Goal: Task Accomplishment & Management: Manage account settings

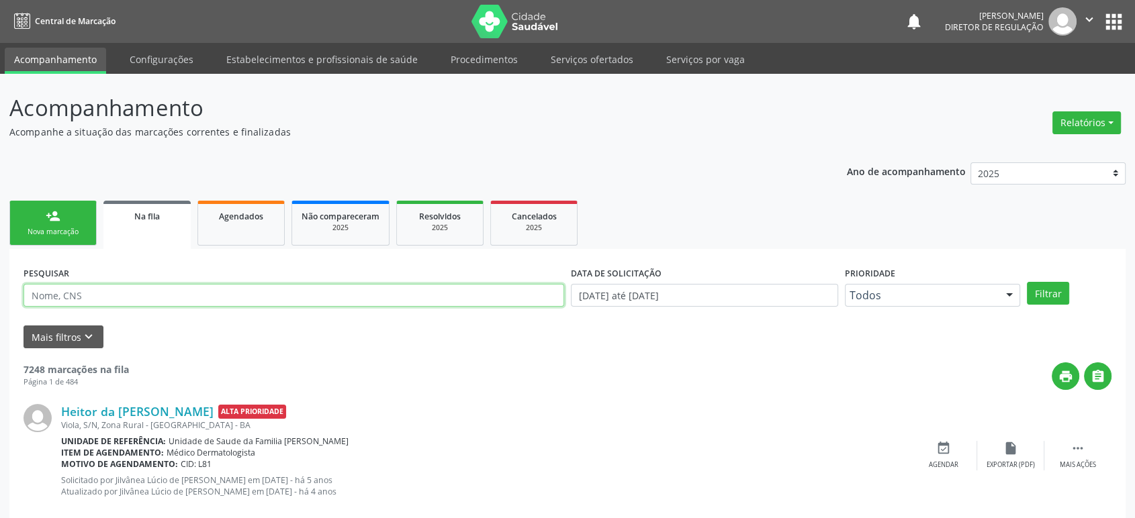
click at [87, 294] on input "text" at bounding box center [293, 295] width 540 height 23
click at [1026, 282] on button "Filtrar" at bounding box center [1047, 293] width 42 height 23
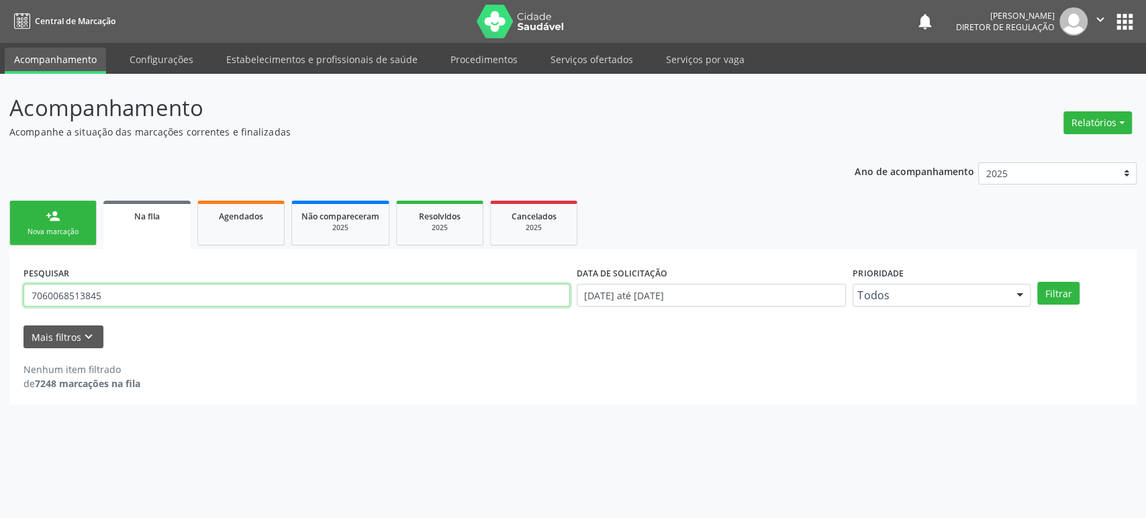
click at [89, 294] on input "7060068513845" at bounding box center [296, 295] width 546 height 23
click at [1037, 282] on button "Filtrar" at bounding box center [1058, 293] width 42 height 23
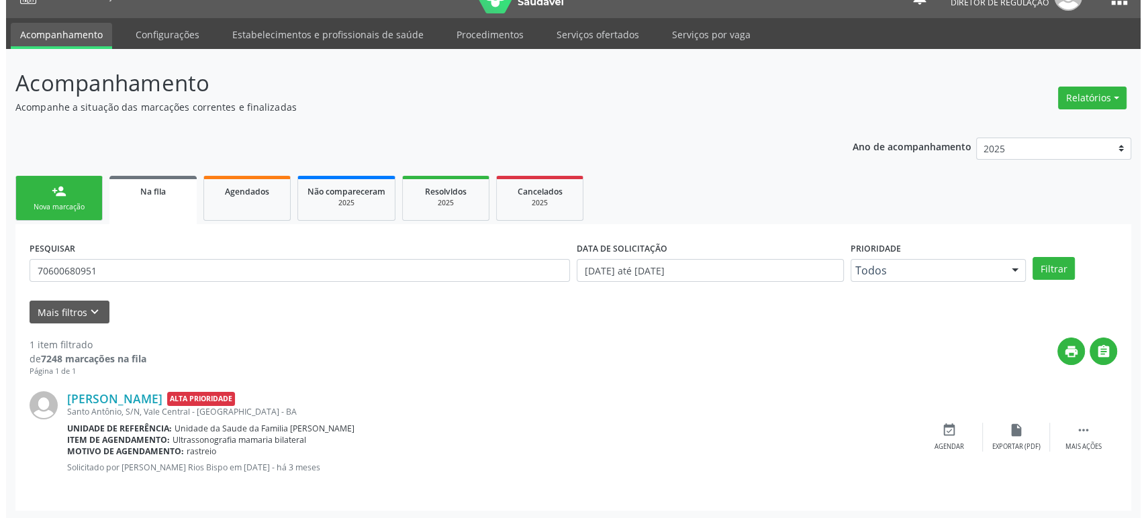
scroll to position [26, 0]
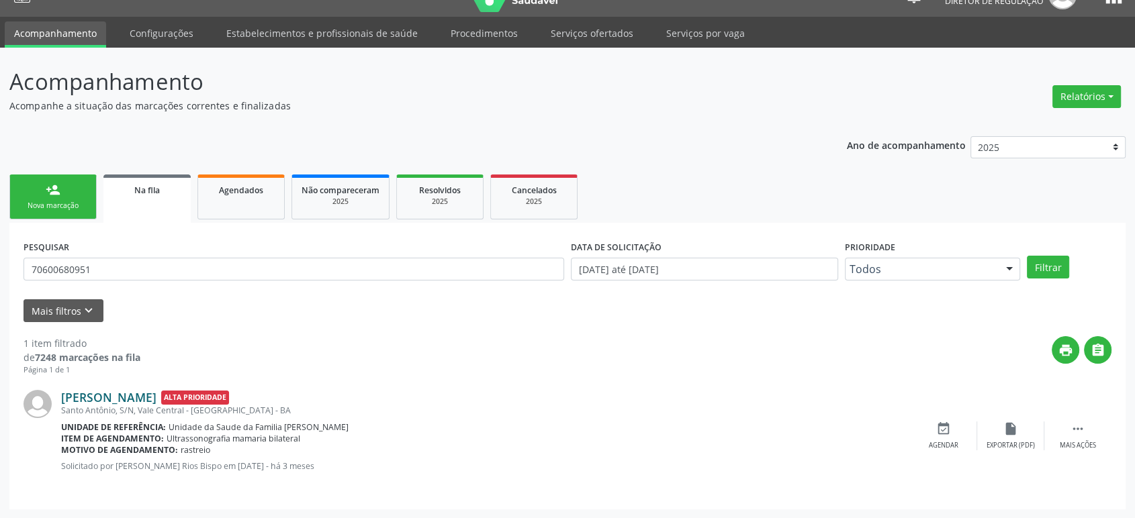
click at [129, 396] on link "[PERSON_NAME]" at bounding box center [108, 397] width 95 height 15
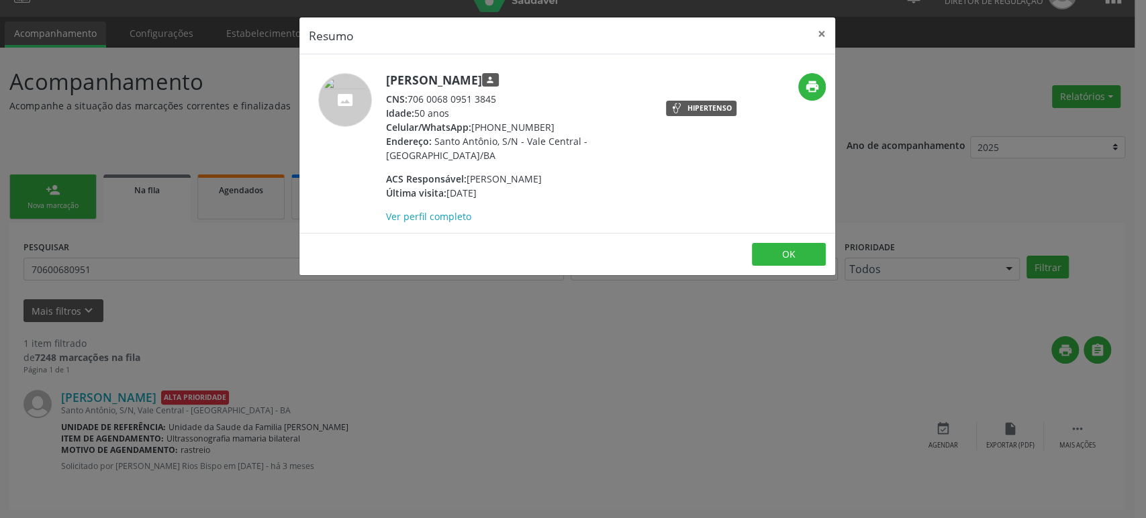
drag, startPoint x: 384, startPoint y: 77, endPoint x: 514, endPoint y: 71, distance: 130.4
click at [514, 73] on div "[PERSON_NAME] person CNS: 706 0068 0951 3845 Idade: 50 anos Celular/WhatsApp: […" at bounding box center [477, 148] width 357 height 150
copy h5 "[PERSON_NAME]"
drag, startPoint x: 472, startPoint y: 124, endPoint x: 553, endPoint y: 119, distance: 81.4
click at [553, 120] on div "Celular/WhatsApp: [PHONE_NUMBER]" at bounding box center [516, 127] width 261 height 14
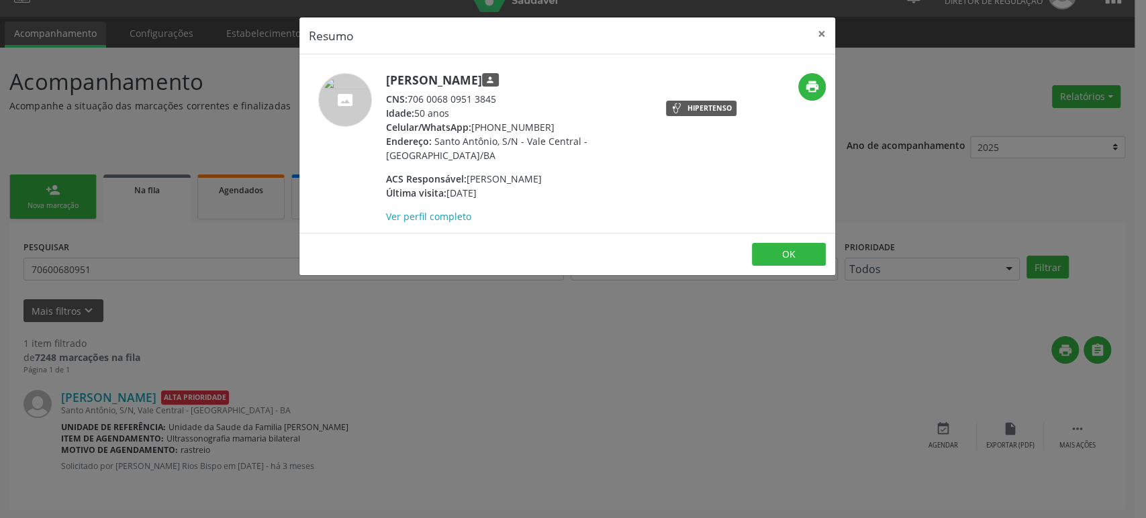
copy div "[PHONE_NUMBER]"
click at [758, 467] on div "Resumo × [PERSON_NAME] person CNS: 706 0068 0951 3845 Idade: 50 anos Celular/Wh…" at bounding box center [573, 259] width 1146 height 518
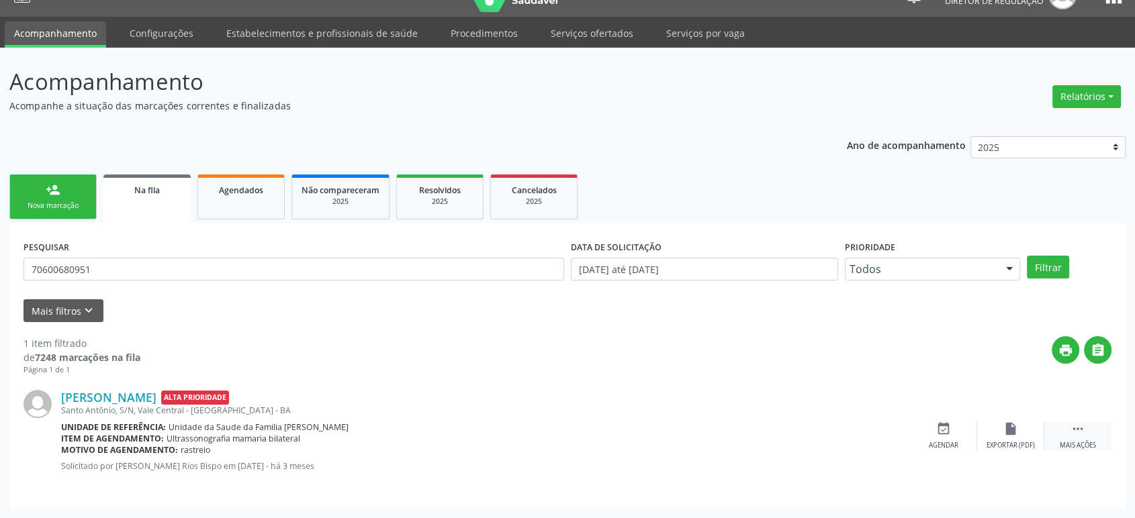
click at [1066, 432] on div " Mais ações" at bounding box center [1077, 436] width 67 height 29
click at [950, 436] on div "cancel Cancelar" at bounding box center [943, 436] width 67 height 29
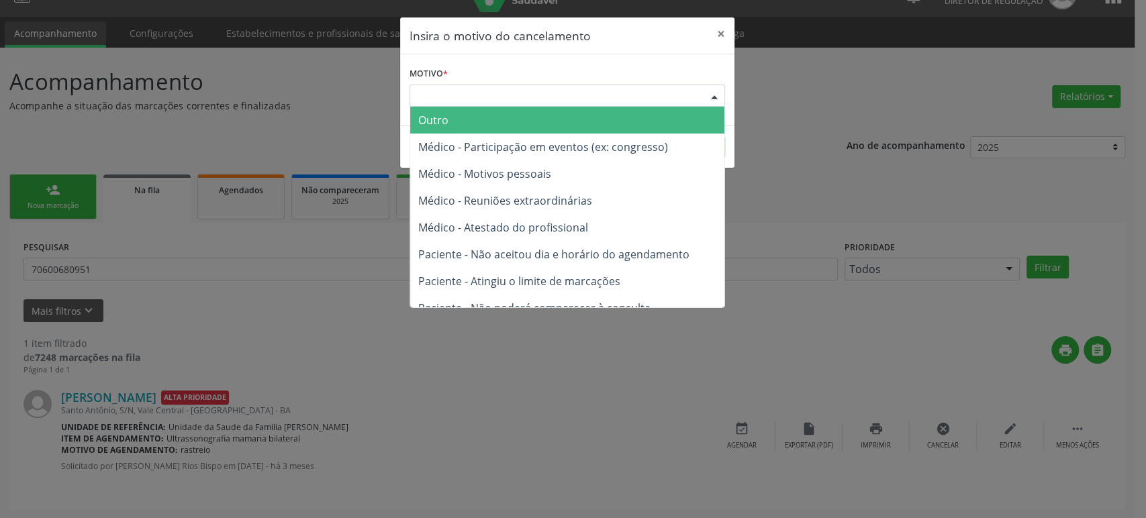
click at [481, 103] on div "Escolha o motivo" at bounding box center [568, 96] width 316 height 23
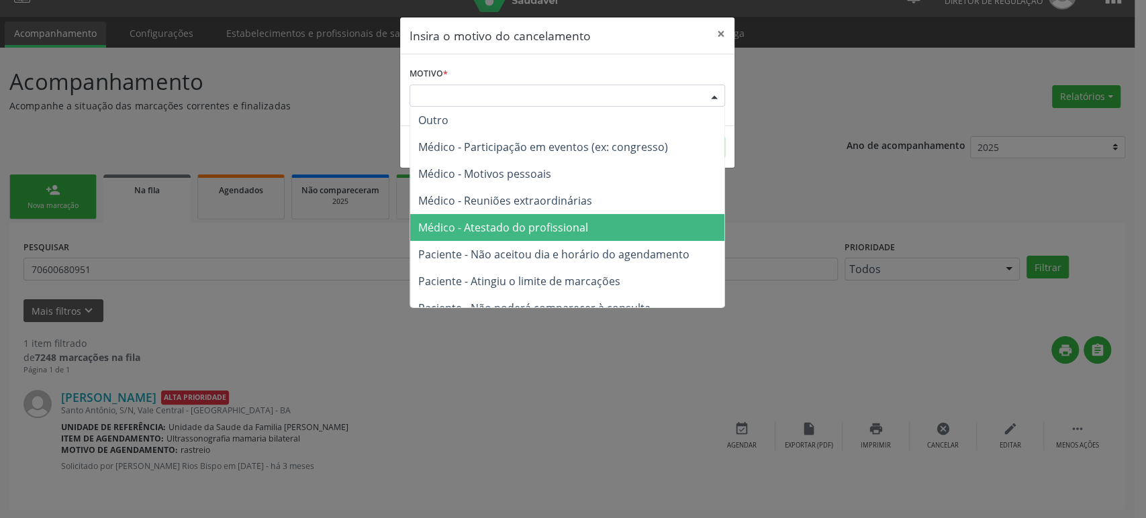
click at [516, 217] on span "Médico - Atestado do profissional" at bounding box center [567, 227] width 314 height 27
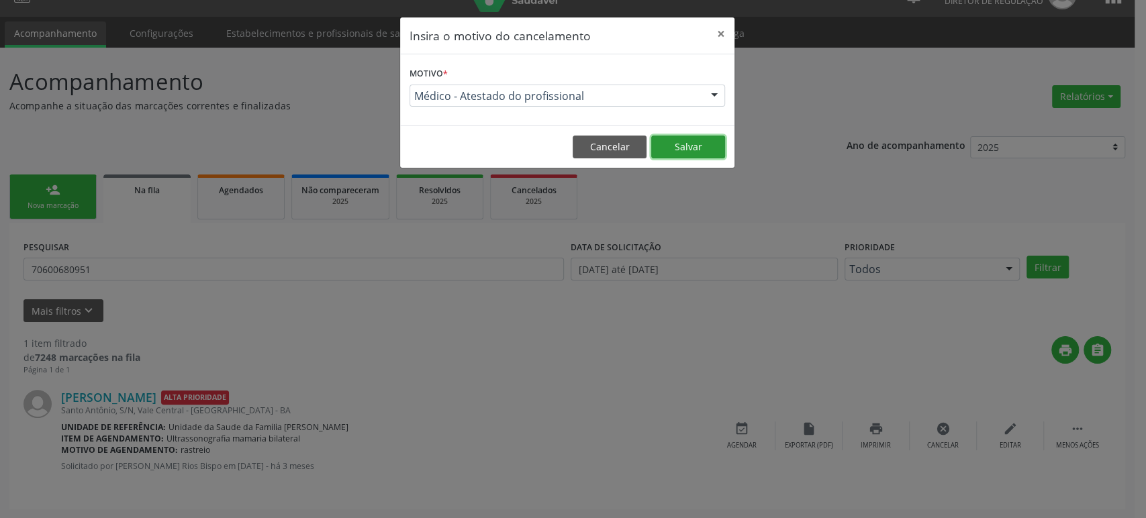
click at [702, 149] on button "Salvar" at bounding box center [688, 147] width 74 height 23
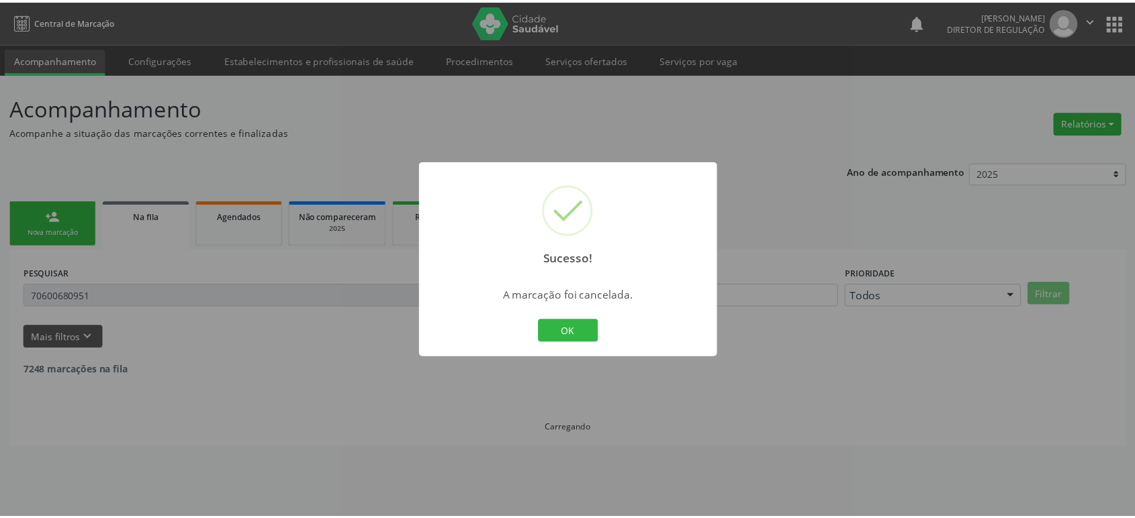
scroll to position [0, 0]
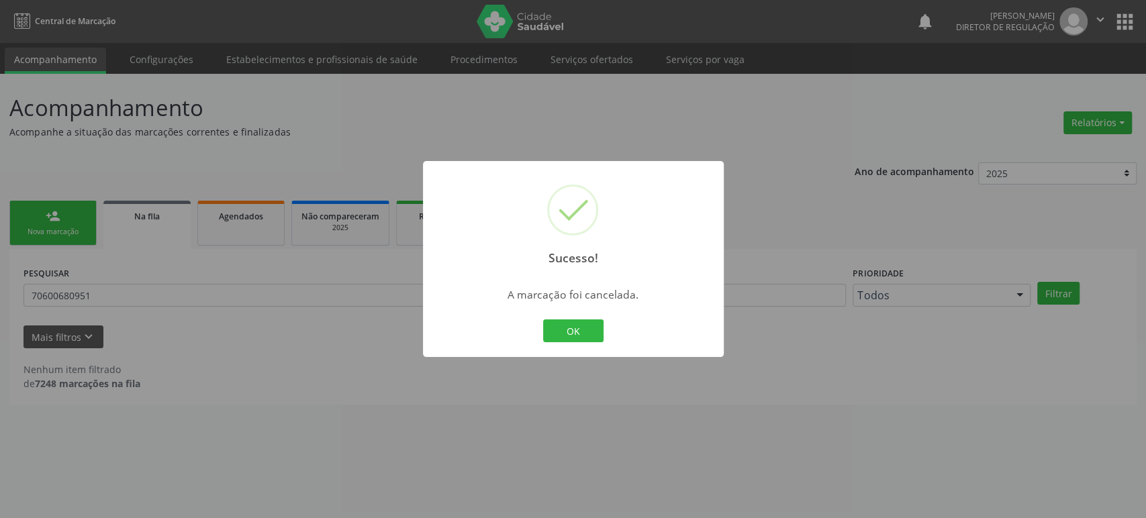
click at [219, 299] on div "Sucesso! × A marcação foi cancelada. OK Cancel" at bounding box center [573, 259] width 1146 height 518
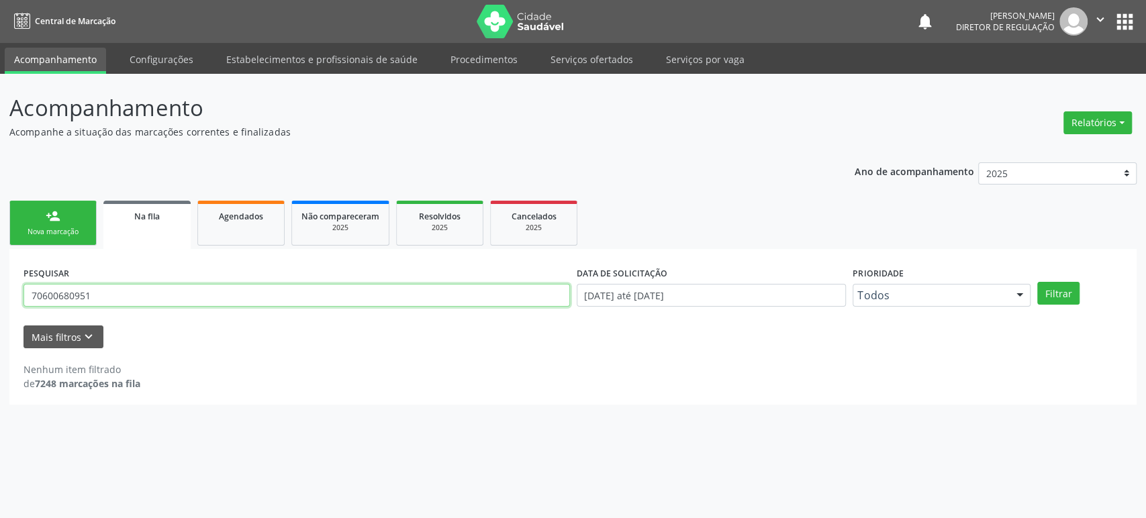
click at [109, 295] on input "70600680951" at bounding box center [296, 295] width 546 height 23
click at [1037, 282] on button "Filtrar" at bounding box center [1058, 293] width 42 height 23
click at [109, 295] on input "704801568425848" at bounding box center [296, 295] width 546 height 23
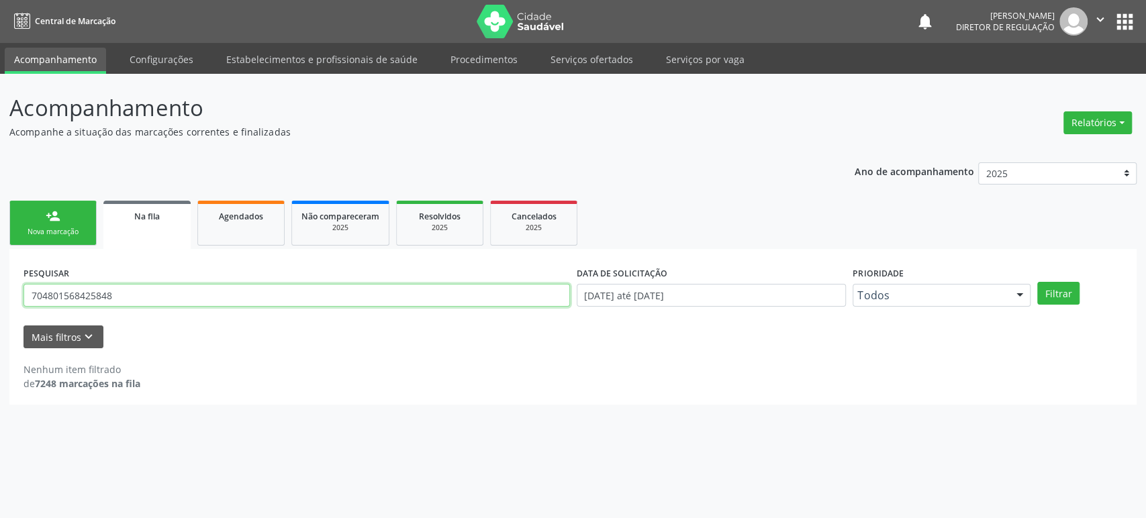
click at [109, 295] on input "704801568425848" at bounding box center [296, 295] width 546 height 23
click at [202, 295] on input "704801568425848" at bounding box center [296, 295] width 546 height 23
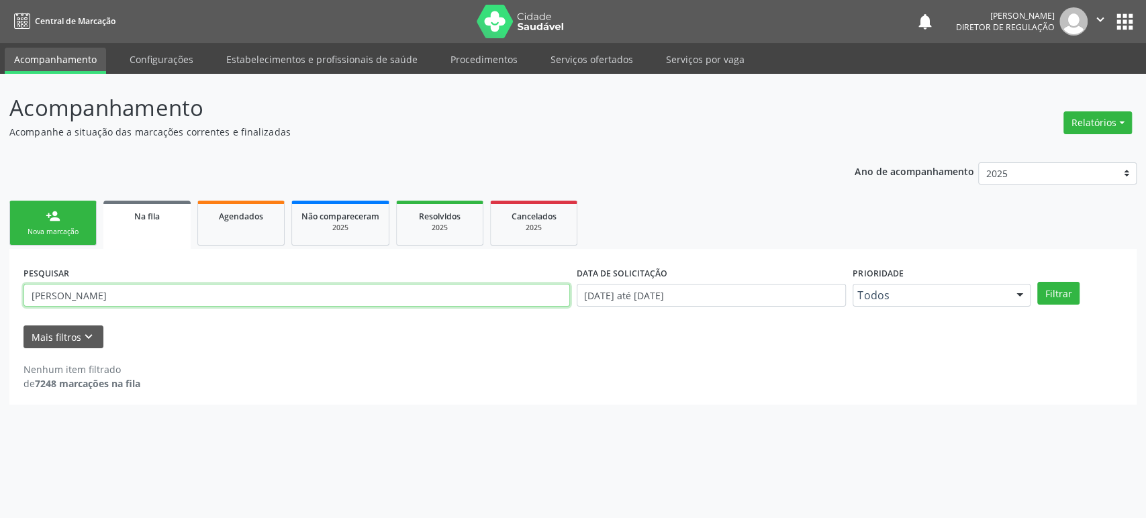
click at [1037, 282] on button "Filtrar" at bounding box center [1058, 293] width 42 height 23
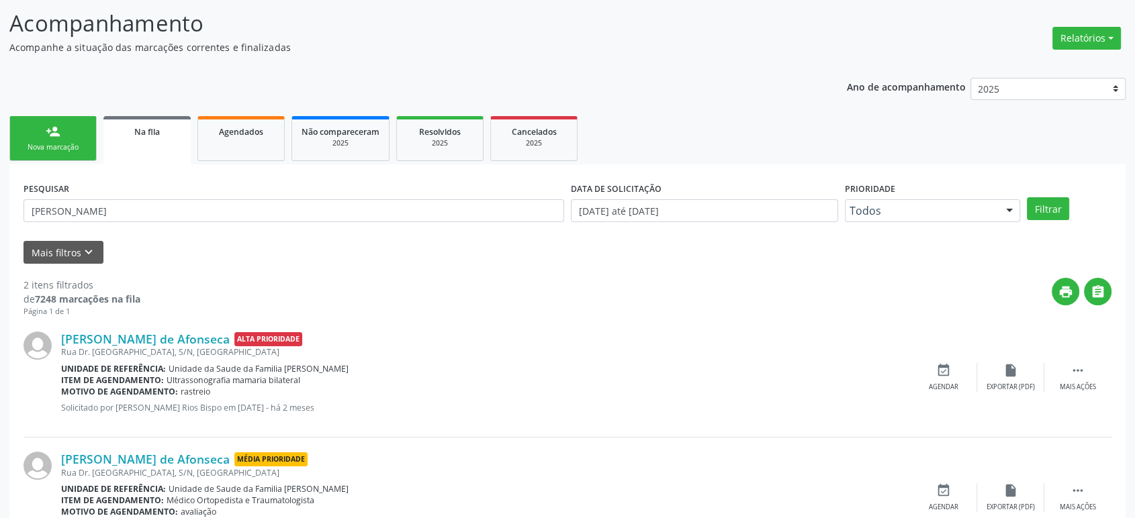
scroll to position [146, 0]
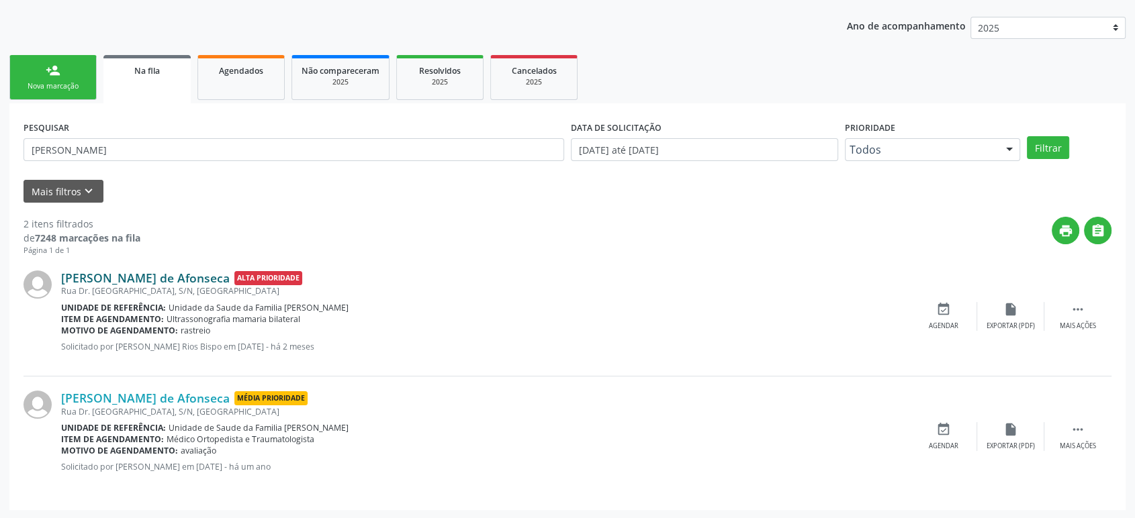
click at [152, 271] on link "[PERSON_NAME] de Afonseca" at bounding box center [145, 278] width 169 height 15
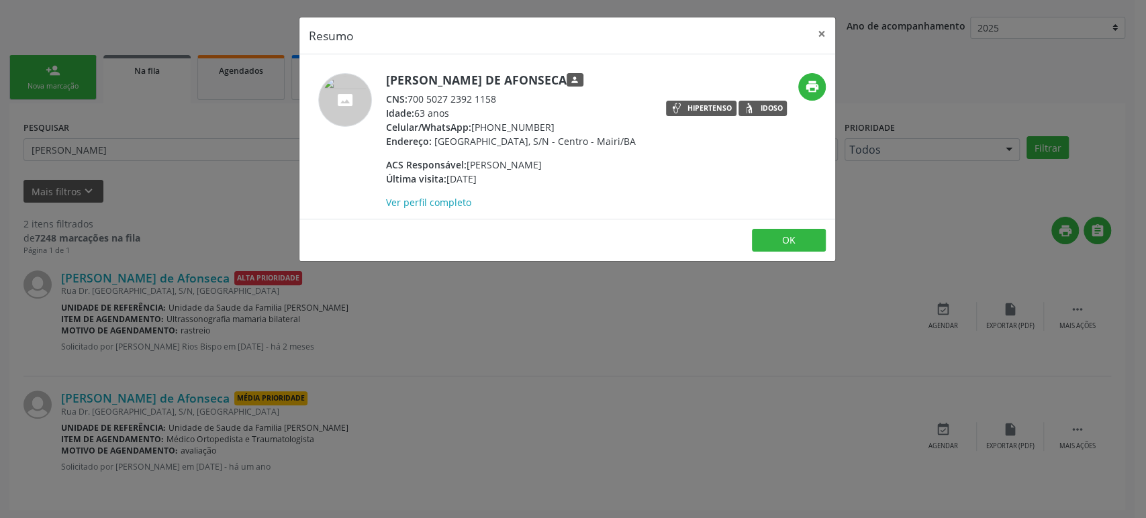
drag, startPoint x: 386, startPoint y: 76, endPoint x: 446, endPoint y: 94, distance: 63.1
click at [446, 87] on h5 "[PERSON_NAME] de Afonseca person" at bounding box center [511, 80] width 250 height 14
copy h5 "[PERSON_NAME] de Afonseca"
click at [195, 291] on div "Resumo × Celidalva [PERSON_NAME] de Afonseca person CNS: 700 5027 2392 1158 Ida…" at bounding box center [573, 259] width 1146 height 518
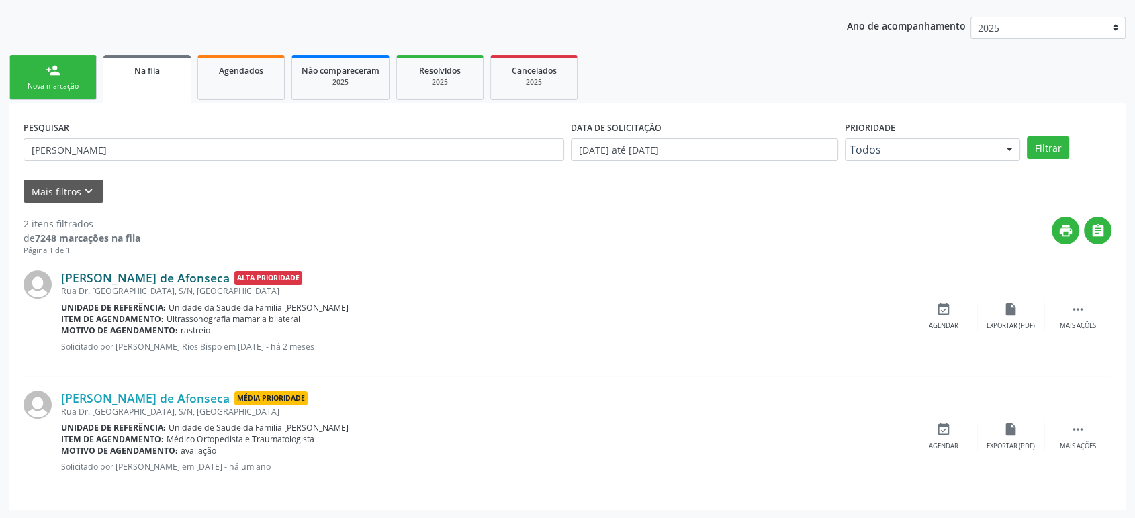
click at [158, 273] on link "[PERSON_NAME] de Afonseca" at bounding box center [145, 278] width 169 height 15
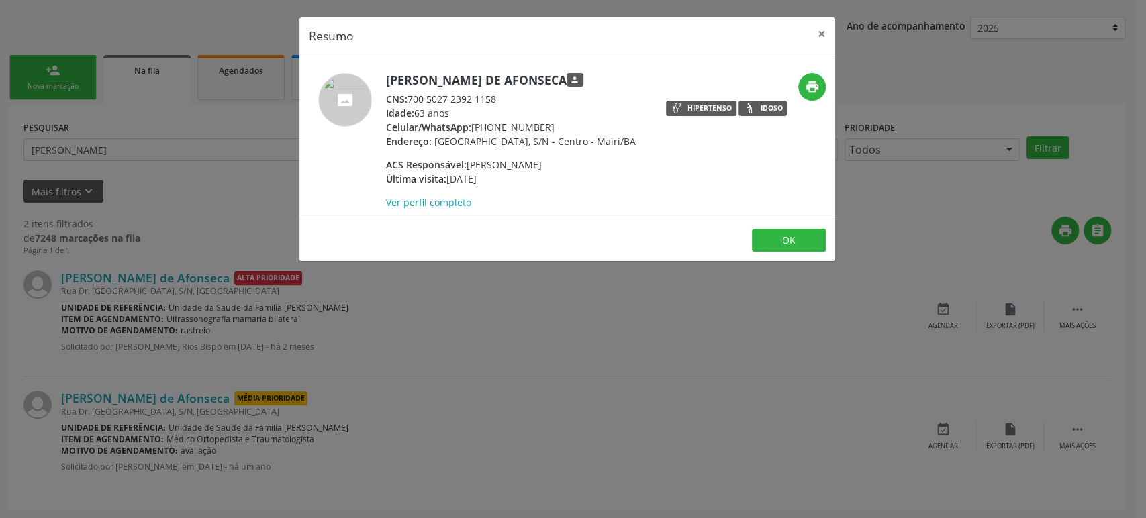
drag, startPoint x: 411, startPoint y: 109, endPoint x: 497, endPoint y: 112, distance: 86.6
click at [497, 106] on div "CNS: 700 5027 2392 1158" at bounding box center [511, 99] width 250 height 14
copy div "700 5027 2392 1158"
drag, startPoint x: 230, startPoint y: 140, endPoint x: 201, endPoint y: 144, distance: 29.1
click at [229, 140] on div "Resumo × Celidalva [PERSON_NAME] de Afonseca person CNS: 700 5027 2392 1158 Ida…" at bounding box center [573, 259] width 1146 height 518
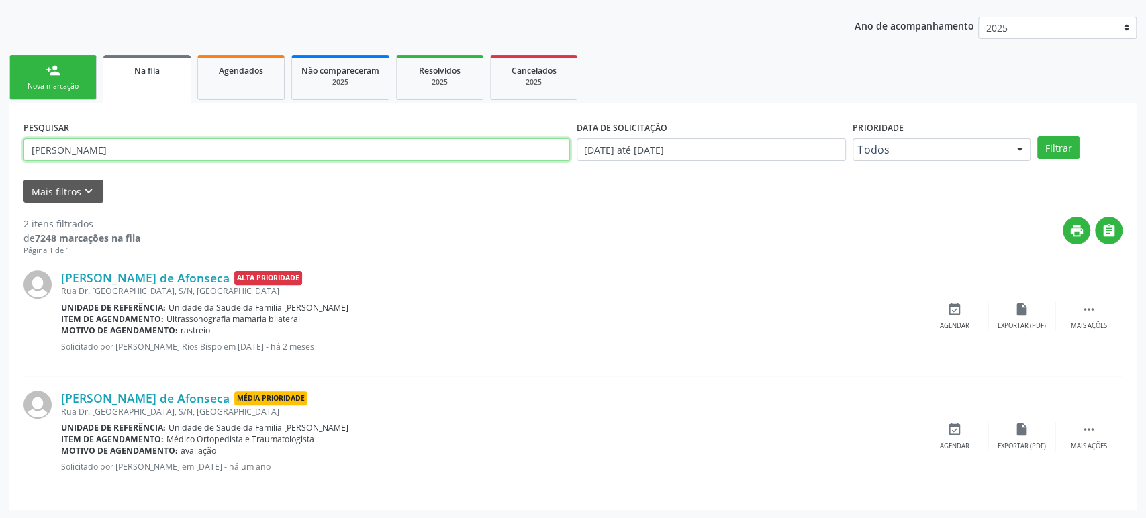
click at [201, 144] on input "[PERSON_NAME]" at bounding box center [296, 149] width 546 height 23
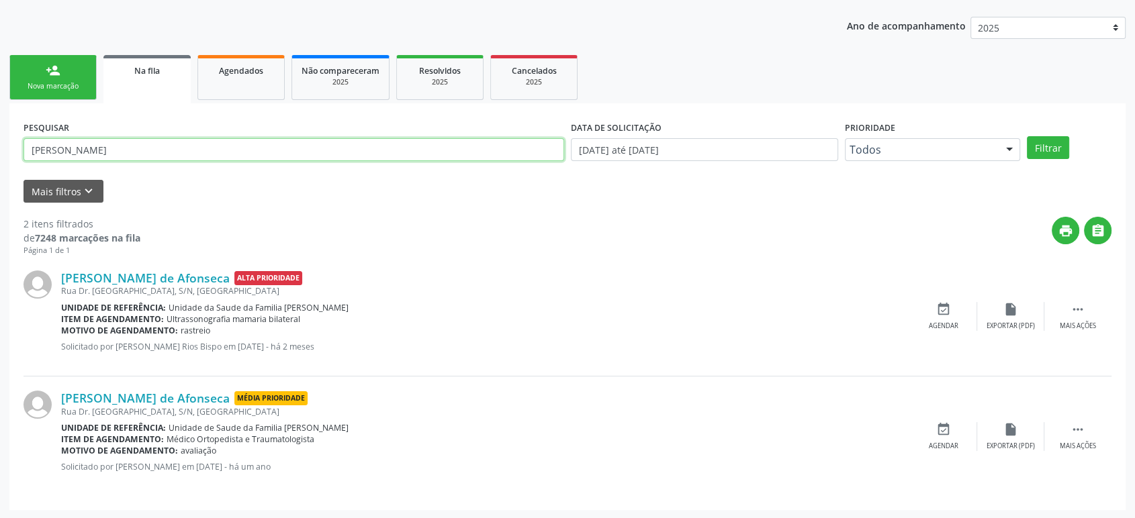
click at [201, 144] on input "[PERSON_NAME]" at bounding box center [293, 149] width 540 height 23
paste input "700 5027 2392 1158"
click at [99, 149] on input "700 5027 2392 1158" at bounding box center [293, 149] width 540 height 23
click at [75, 148] on input "700 5027 23921158" at bounding box center [293, 149] width 540 height 23
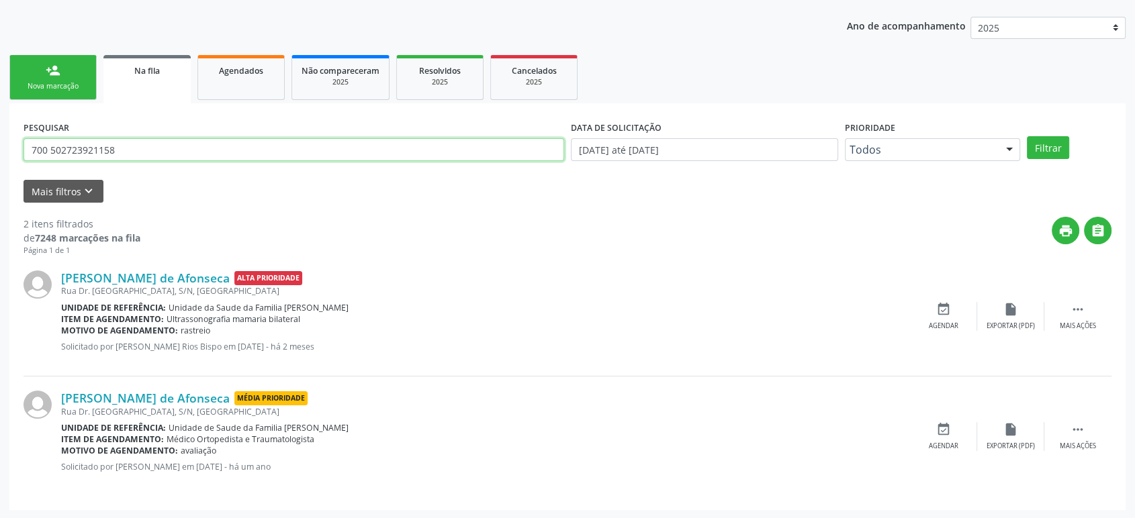
click at [50, 146] on input "700 502723921158" at bounding box center [293, 149] width 540 height 23
click at [50, 146] on input "700502723921158" at bounding box center [293, 149] width 540 height 23
type input "700502723921158"
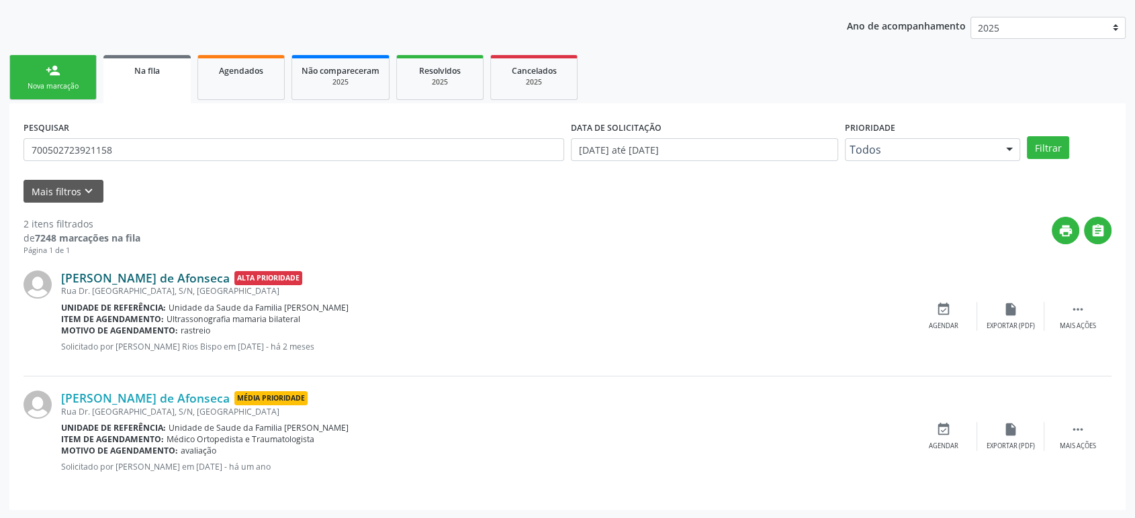
click at [193, 278] on link "[PERSON_NAME] de Afonseca" at bounding box center [145, 278] width 169 height 15
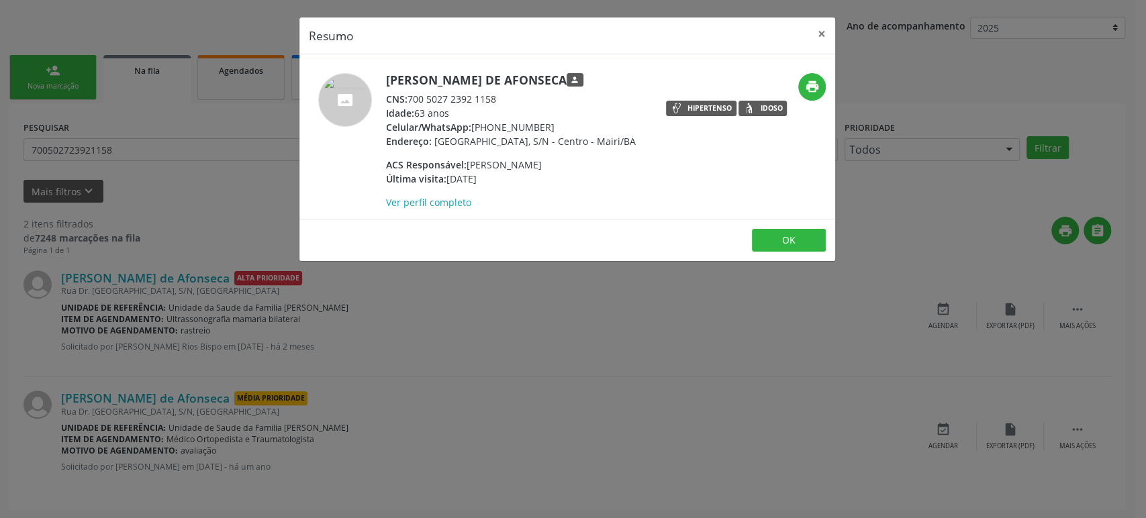
click at [190, 247] on div "Resumo × Celidalva [PERSON_NAME] de Afonseca person CNS: 700 5027 2392 1158 Ida…" at bounding box center [573, 259] width 1146 height 518
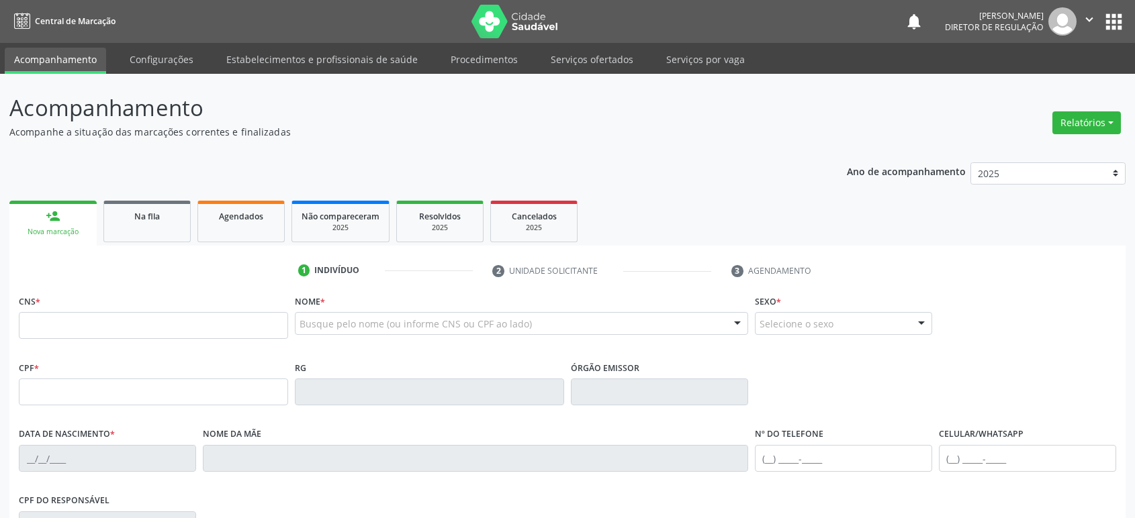
drag, startPoint x: 0, startPoint y: 0, endPoint x: 136, endPoint y: 220, distance: 258.6
click at [136, 220] on span "Na fila" at bounding box center [147, 216] width 26 height 11
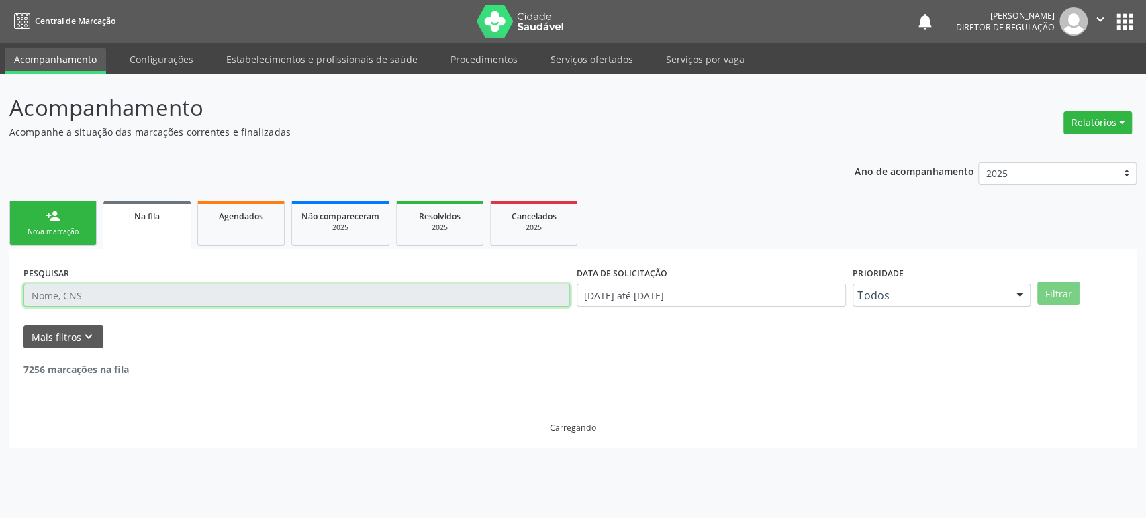
click at [58, 297] on input "text" at bounding box center [296, 295] width 546 height 23
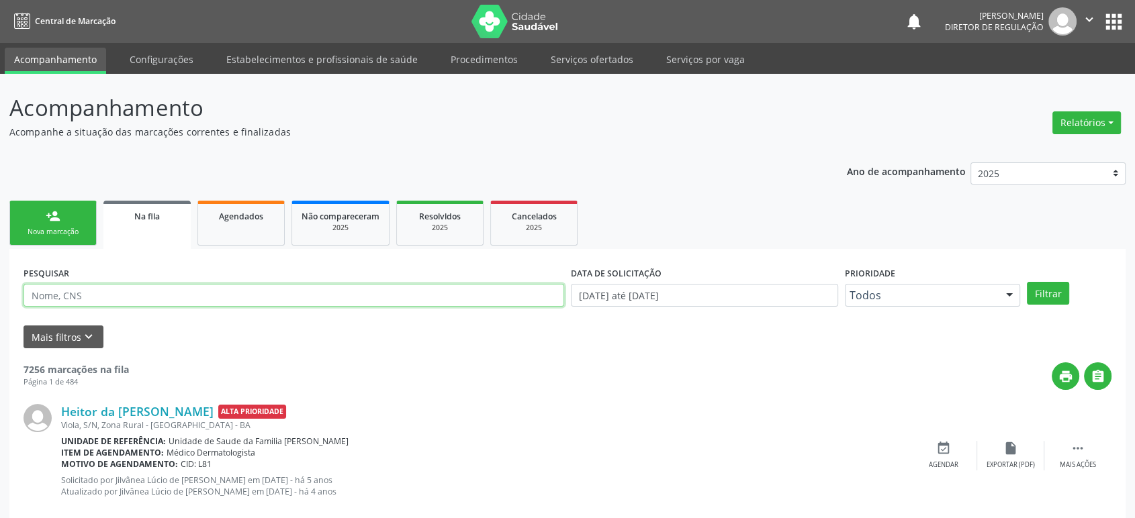
click at [58, 297] on input "text" at bounding box center [293, 295] width 540 height 23
paste input "MARGARIDA DA SILVA A"
click at [1026, 282] on button "Filtrar" at bounding box center [1047, 293] width 42 height 23
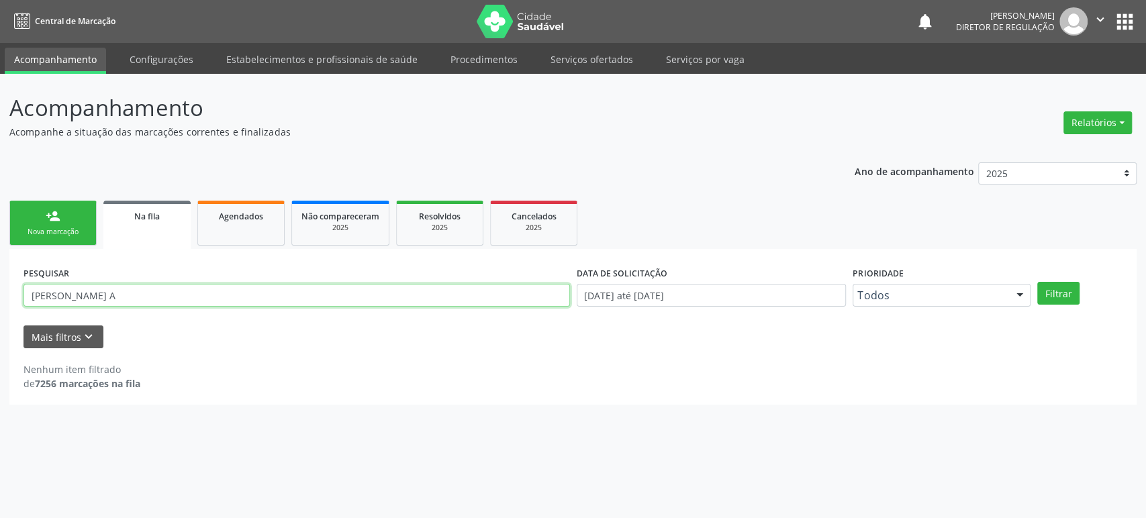
click at [122, 293] on input "MARGARIDA DA SILVA A" at bounding box center [296, 295] width 546 height 23
paste input "BARBOS"
type input "MARGARIDA DA SILVA BARBOSA"
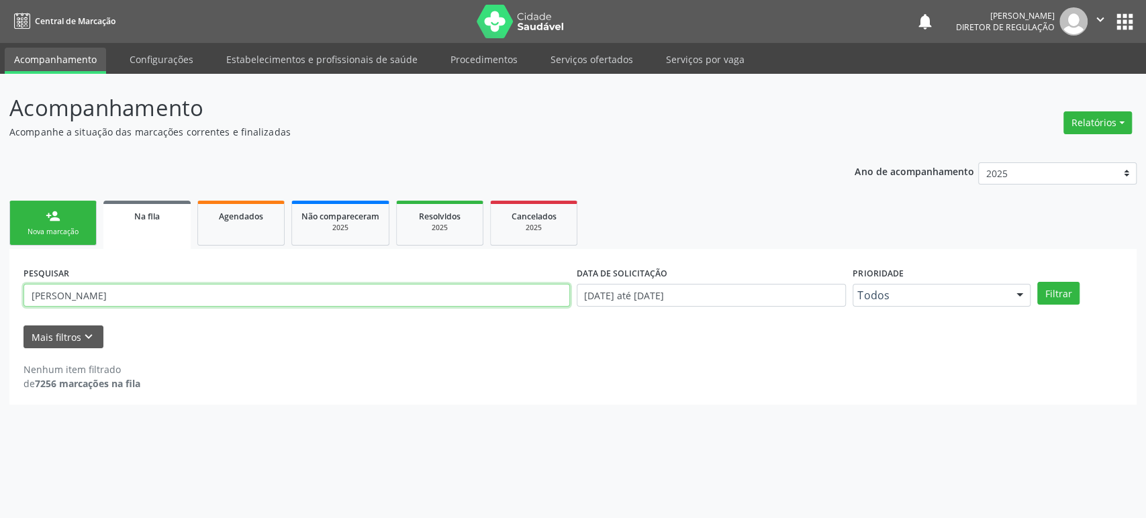
click at [1037, 282] on button "Filtrar" at bounding box center [1058, 293] width 42 height 23
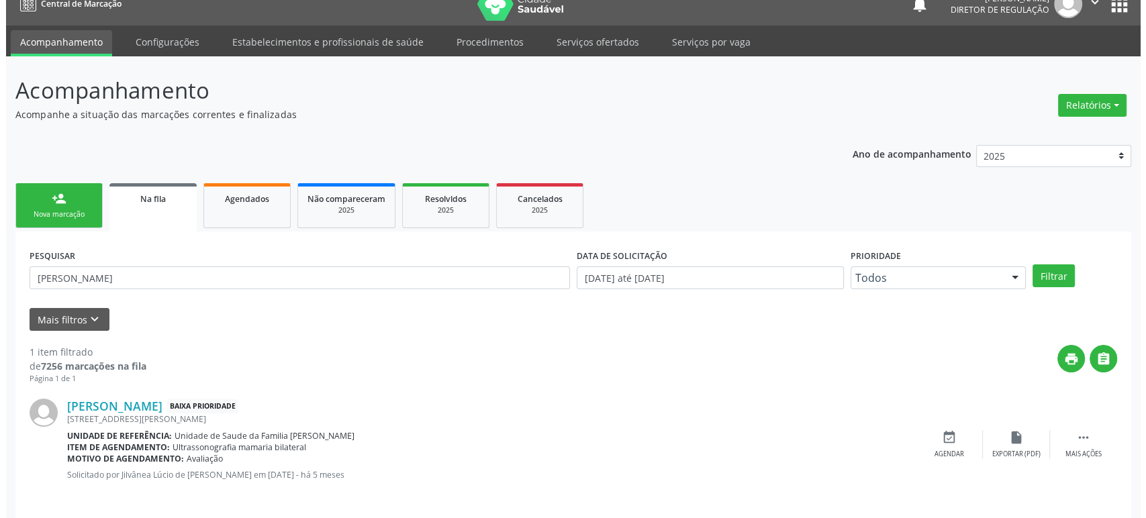
scroll to position [26, 0]
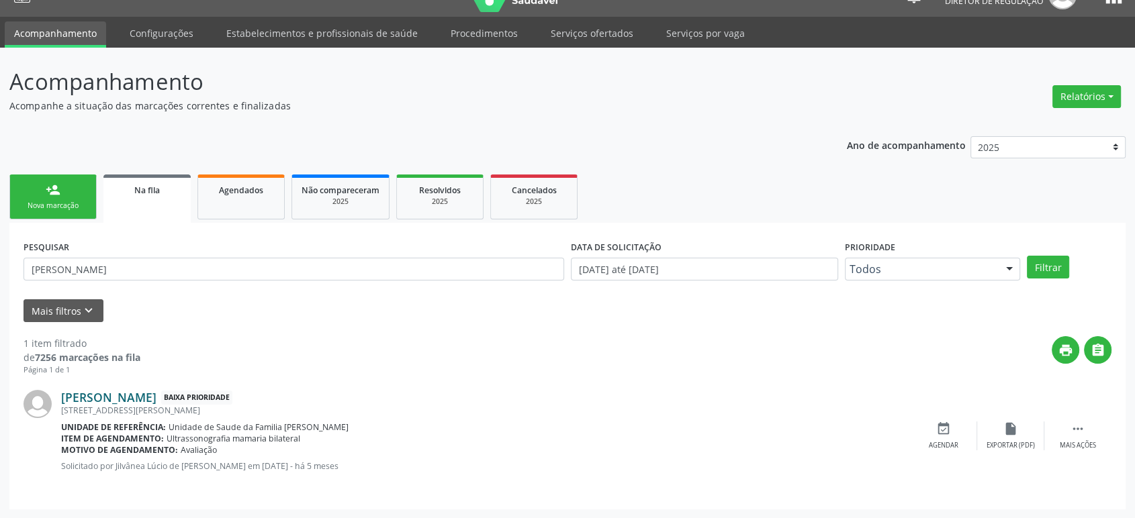
click at [125, 396] on link "Margarida da Silva Barbosa" at bounding box center [108, 397] width 95 height 15
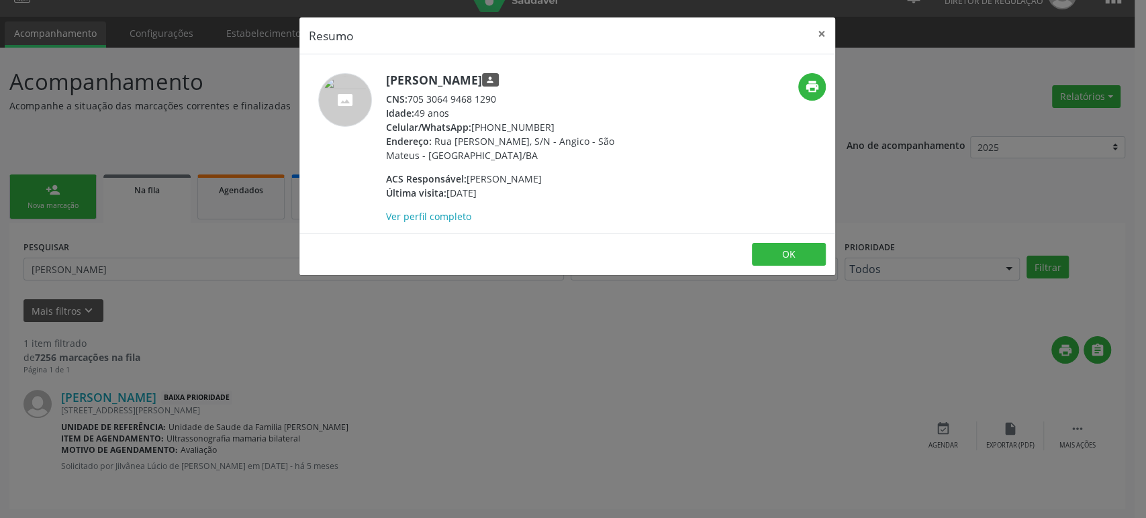
click at [205, 365] on div "Resumo × Margarida da Silva Barbosa person CNS: 705 3064 9468 1290 Idade: 49 an…" at bounding box center [573, 259] width 1146 height 518
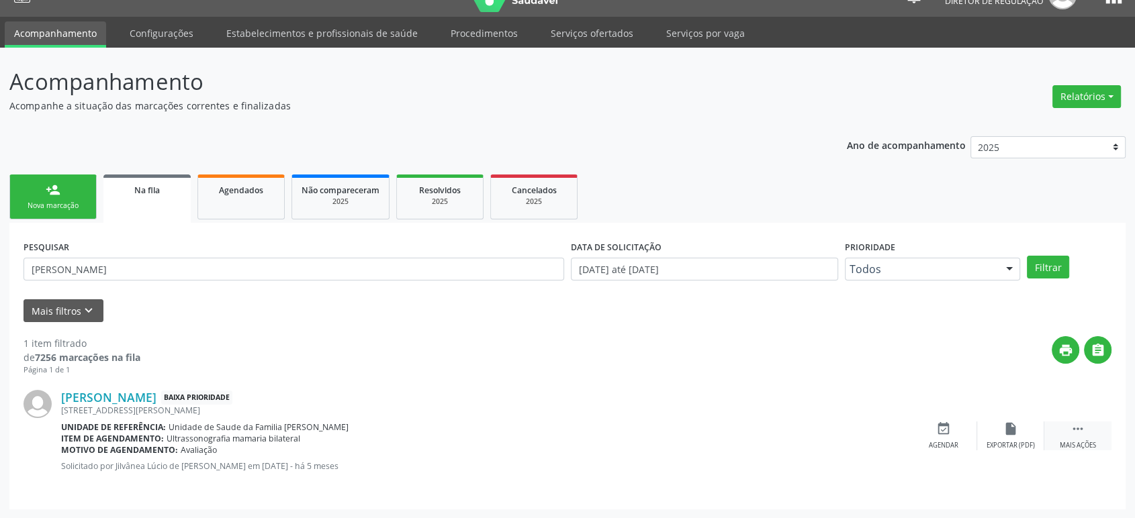
click at [1077, 434] on icon "" at bounding box center [1077, 429] width 15 height 15
click at [941, 428] on icon "cancel" at bounding box center [943, 429] width 15 height 15
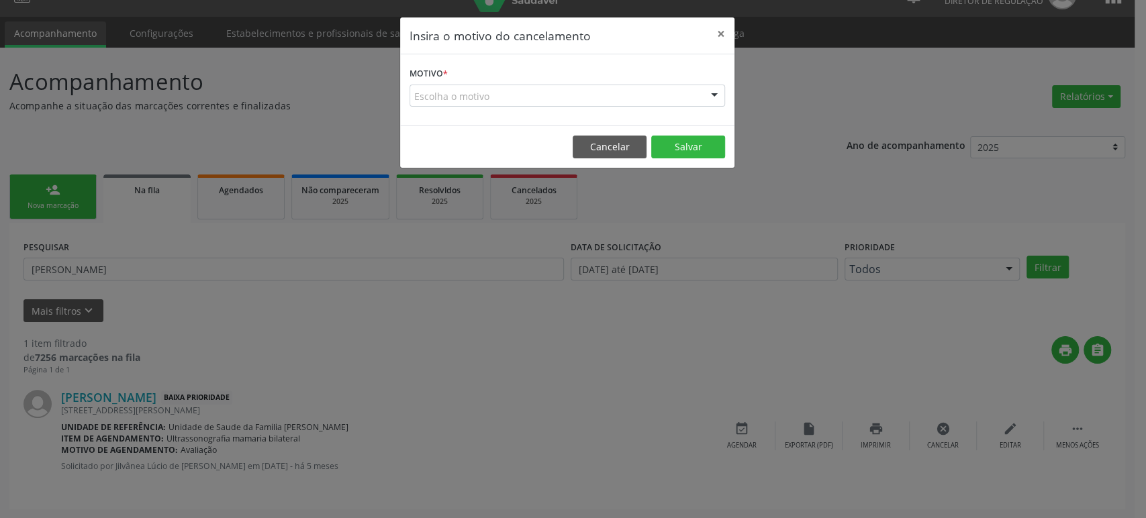
click at [497, 99] on div "Escolha o motivo" at bounding box center [568, 96] width 316 height 23
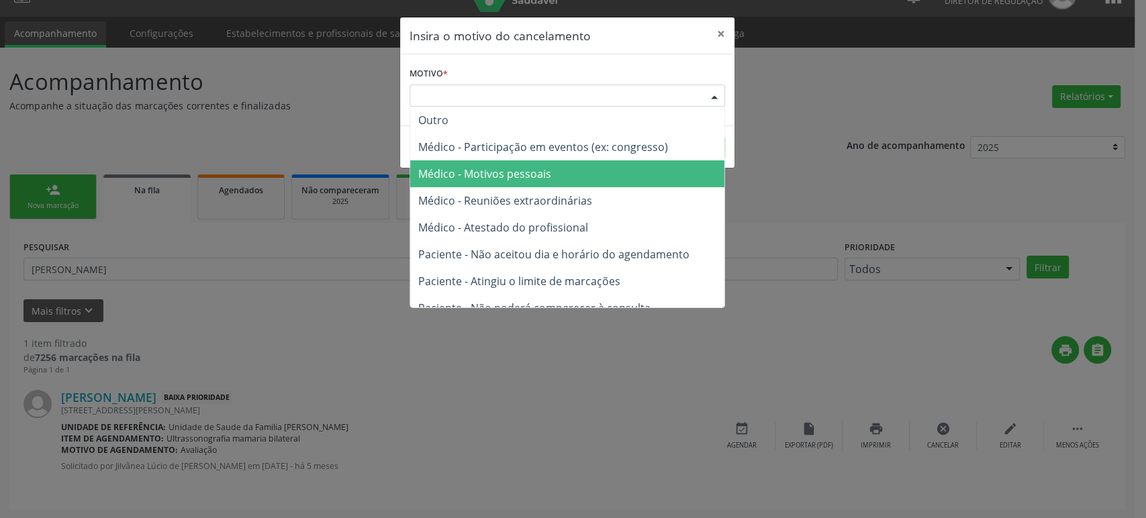
click at [520, 187] on span "Médico - Motivos pessoais" at bounding box center [567, 173] width 314 height 27
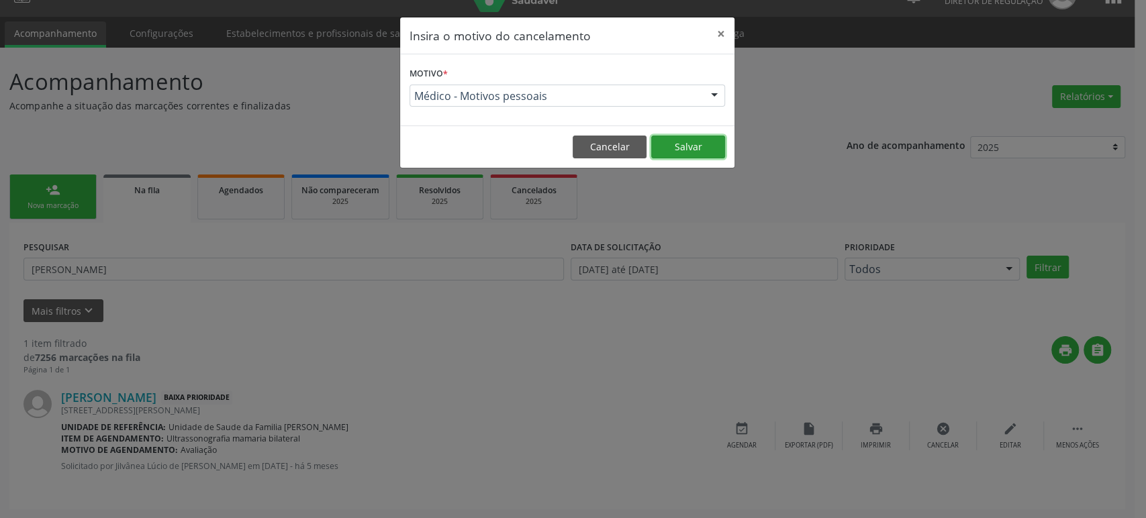
click at [689, 144] on button "Salvar" at bounding box center [688, 147] width 74 height 23
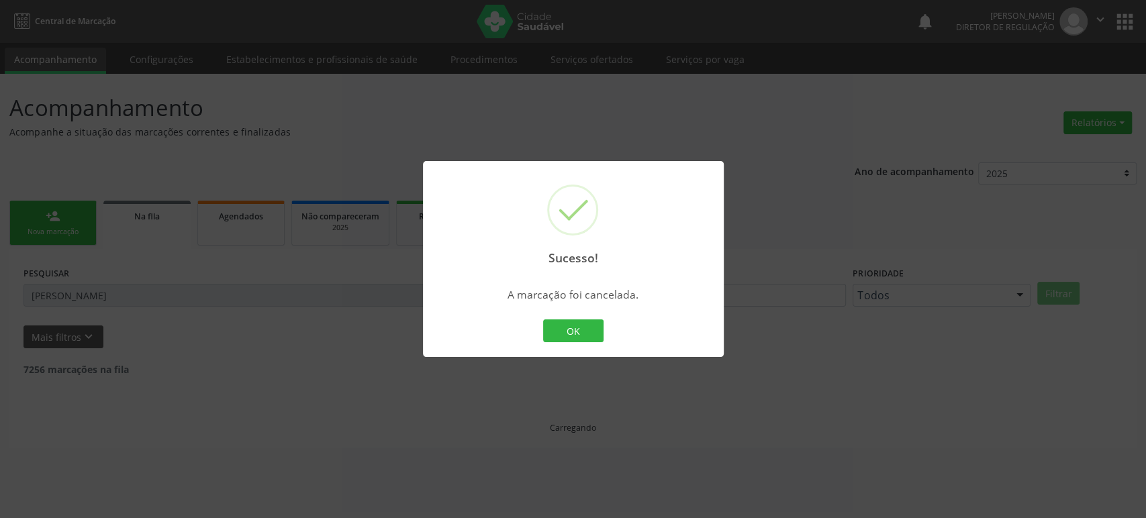
scroll to position [0, 0]
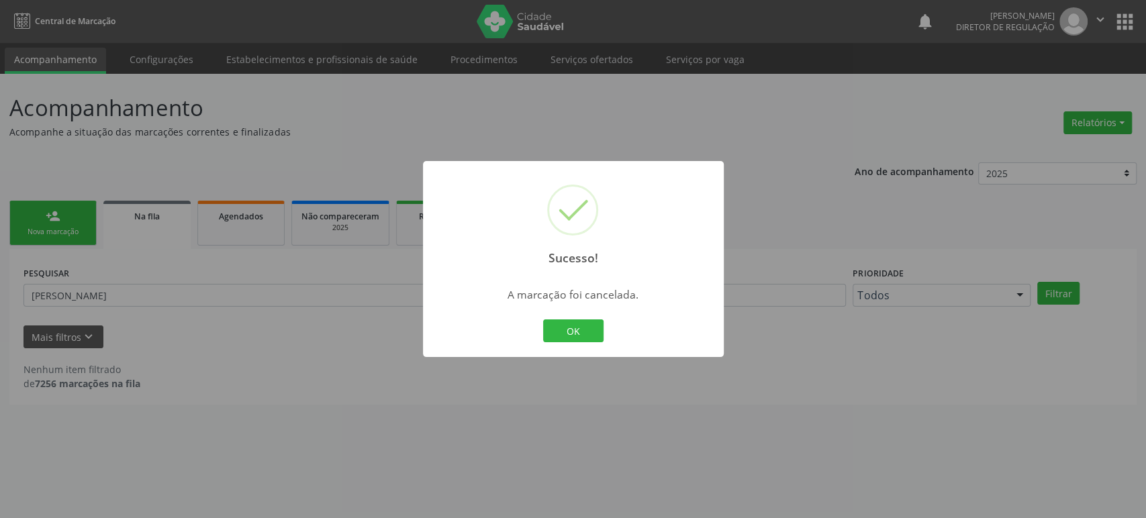
click at [0, 330] on div "Sucesso! × A marcação foi cancelada. OK Cancel" at bounding box center [573, 259] width 1146 height 518
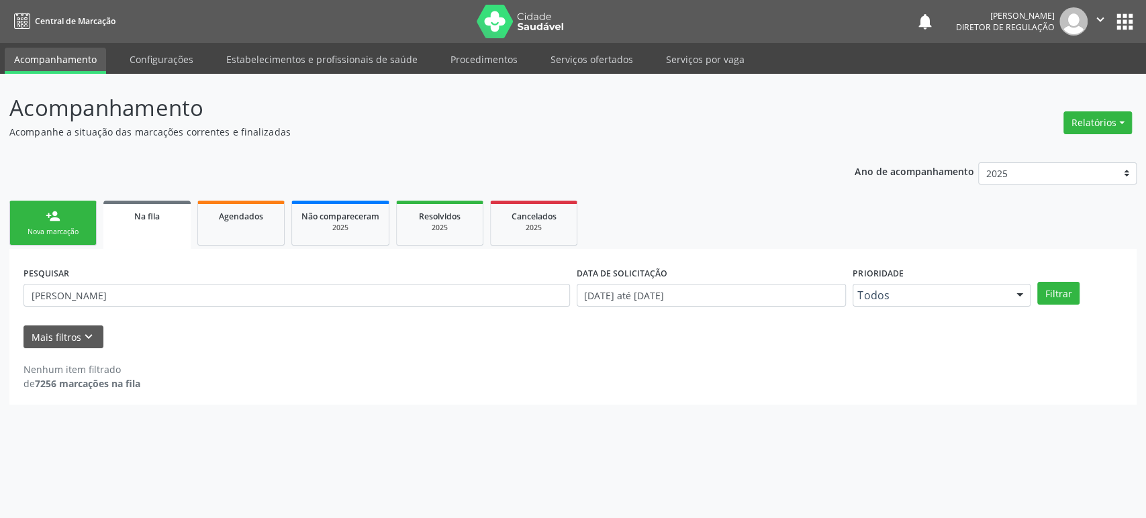
click at [1121, 25] on button "apps" at bounding box center [1124, 21] width 23 height 23
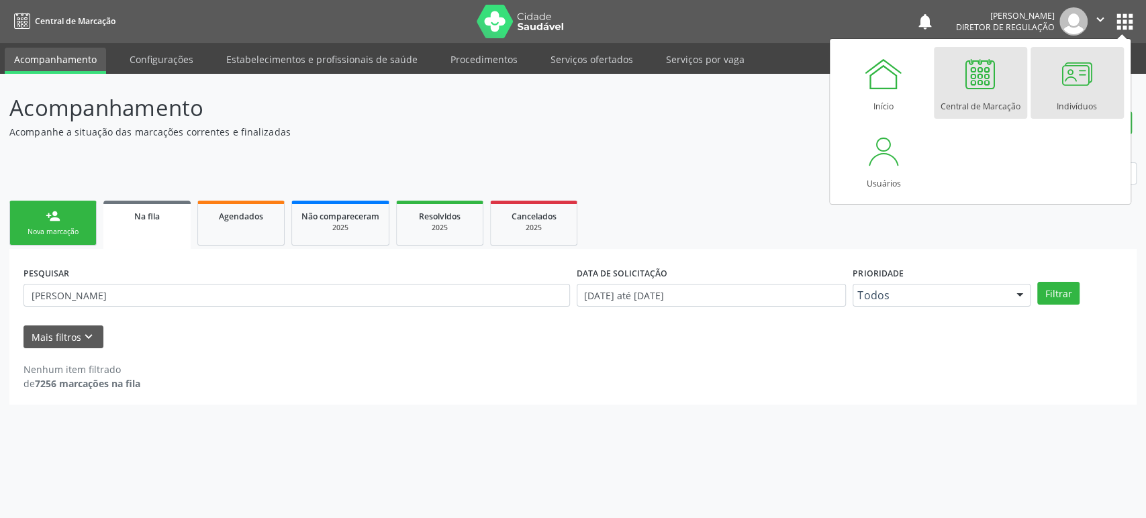
click at [1065, 88] on div at bounding box center [1077, 74] width 40 height 40
